Goal: Check status

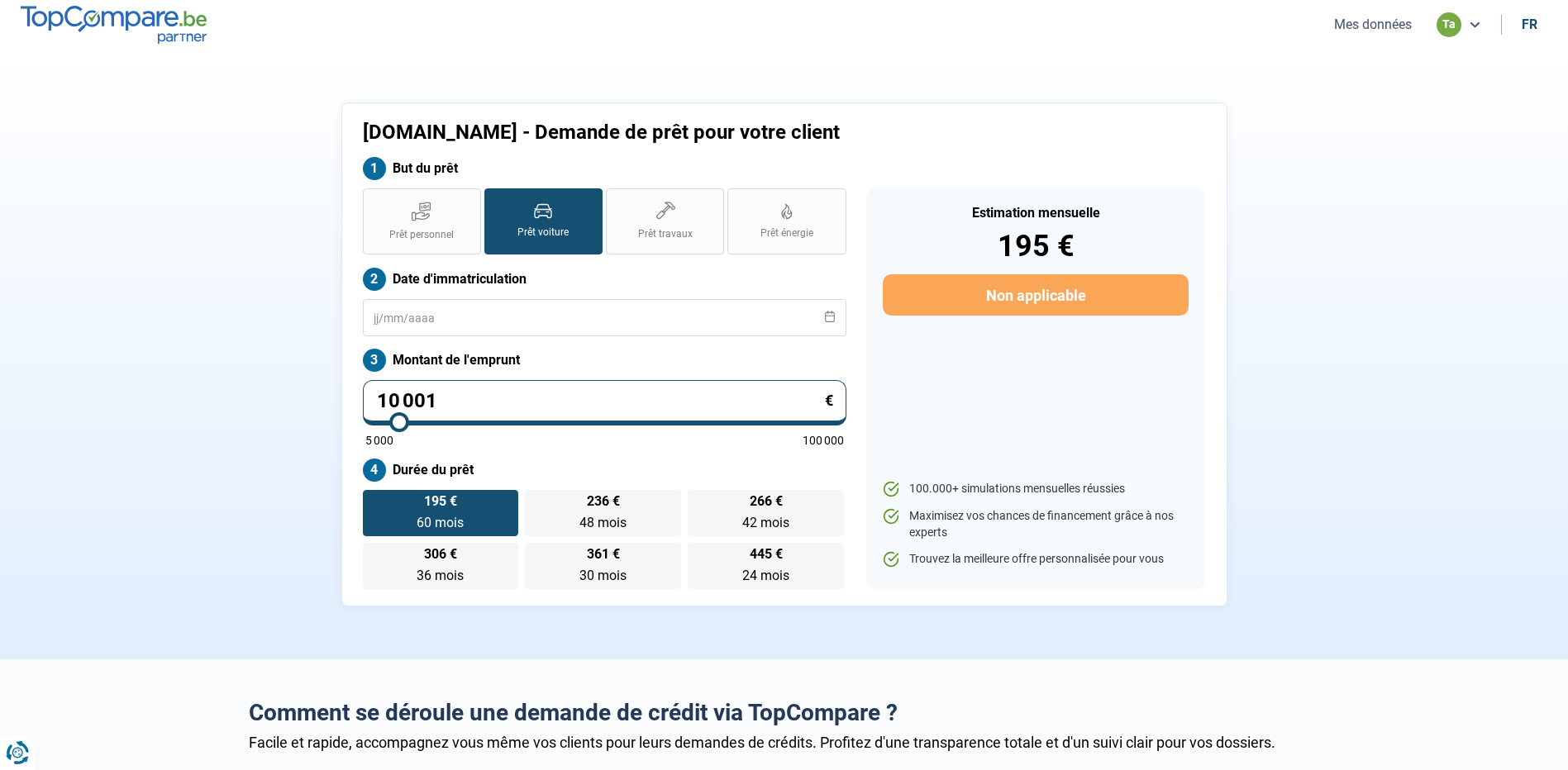
click at [1470, 30] on icon at bounding box center [1475, 25] width 14 height 14
click at [1474, 25] on icon at bounding box center [1475, 25] width 14 height 14
click at [1363, 22] on button "Mes données" at bounding box center [1373, 24] width 88 height 18
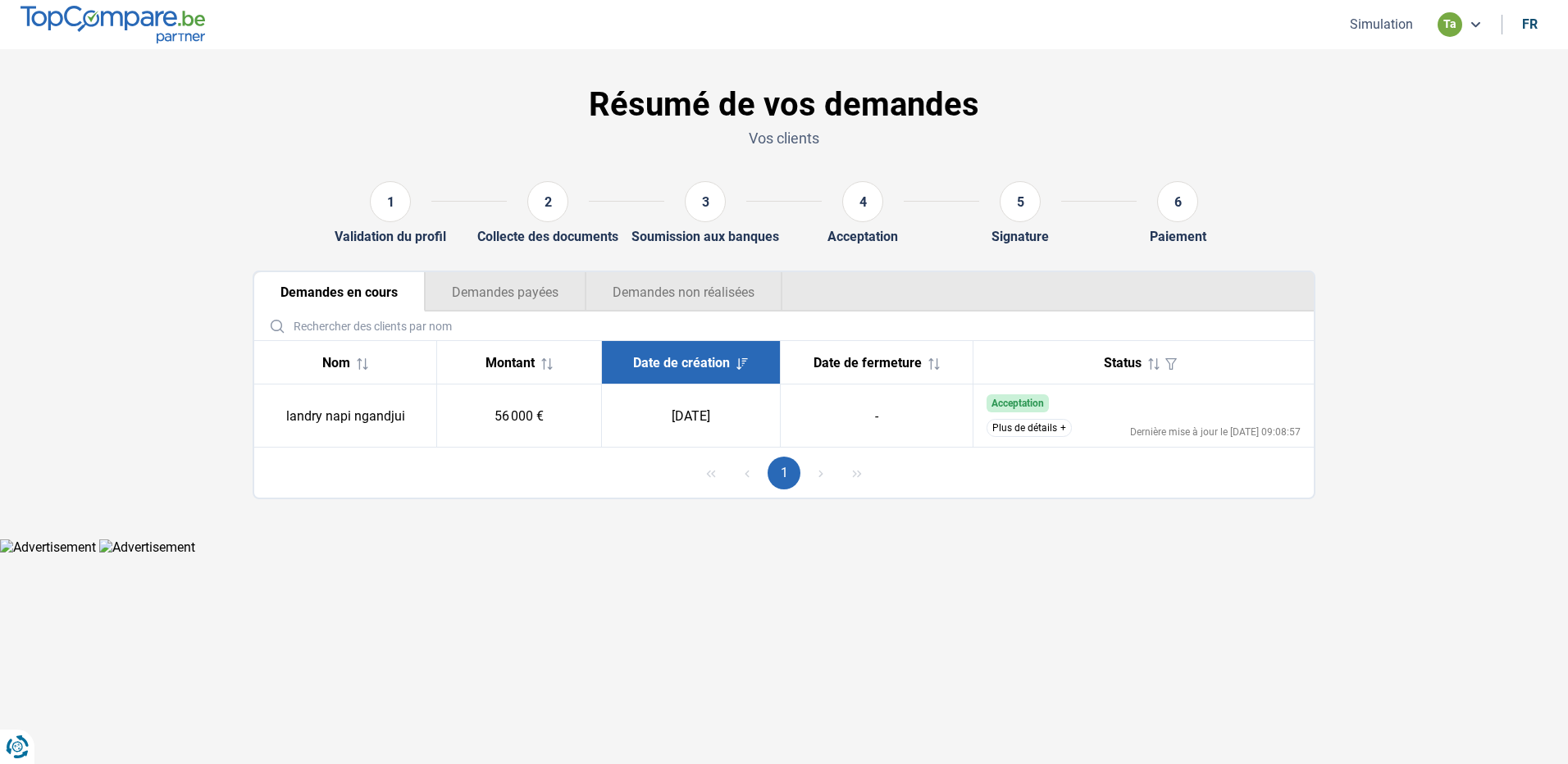
click at [1021, 430] on button "Plus de détails" at bounding box center [1029, 427] width 85 height 18
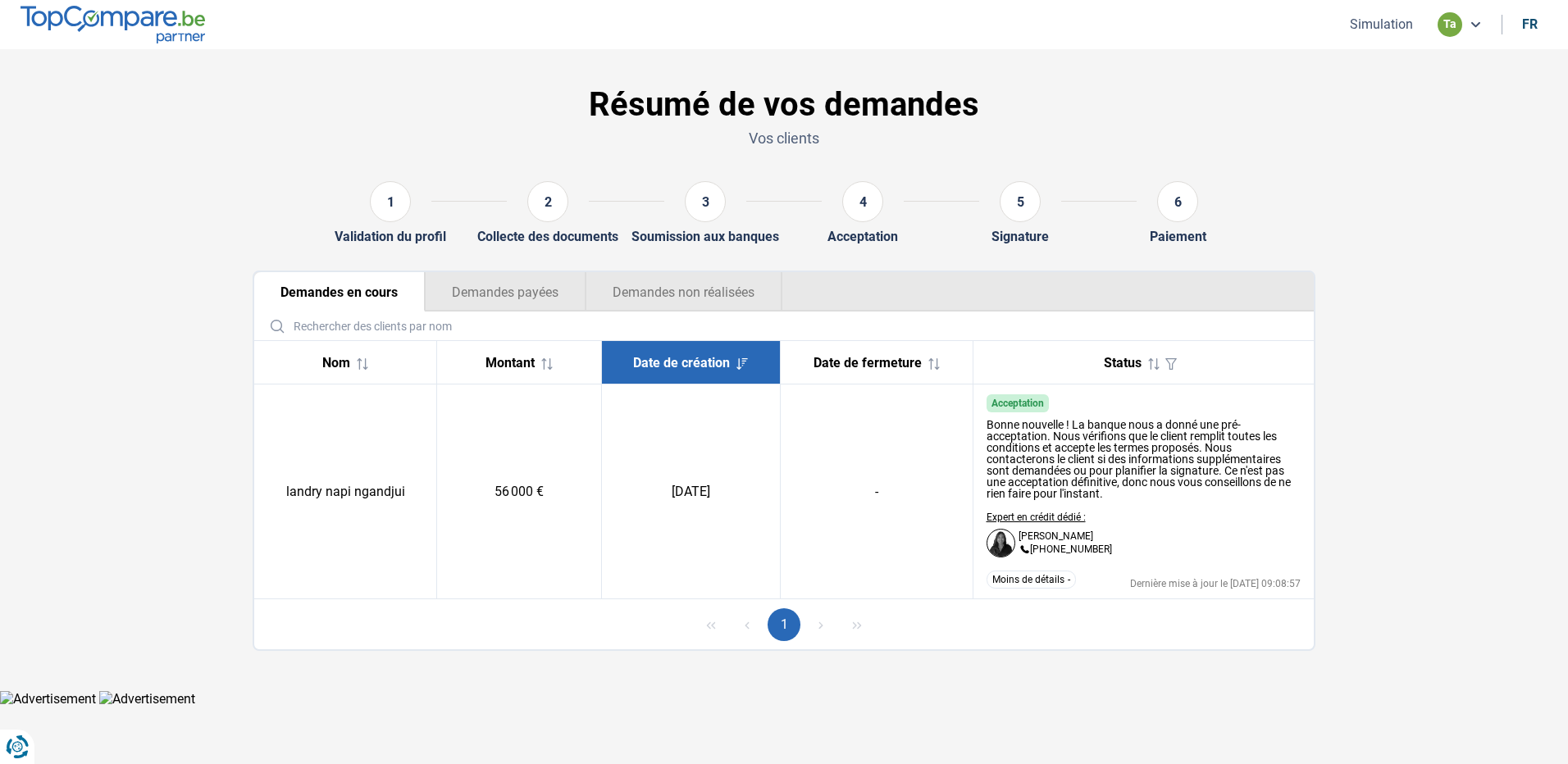
drag, startPoint x: 1256, startPoint y: 580, endPoint x: 1302, endPoint y: 580, distance: 46.0
click at [1302, 580] on td "Acceptation Bonne nouvelle ! La banque nous a donné une pré-acceptation. Nous v…" at bounding box center [1143, 492] width 341 height 215
drag, startPoint x: 1302, startPoint y: 580, endPoint x: 1254, endPoint y: 527, distance: 71.5
click at [1254, 527] on div "Bonne nouvelle ! La banque nous a donné une pré-acceptation. Nous vérifions que…" at bounding box center [1144, 487] width 315 height 152
